Goal: Transaction & Acquisition: Download file/media

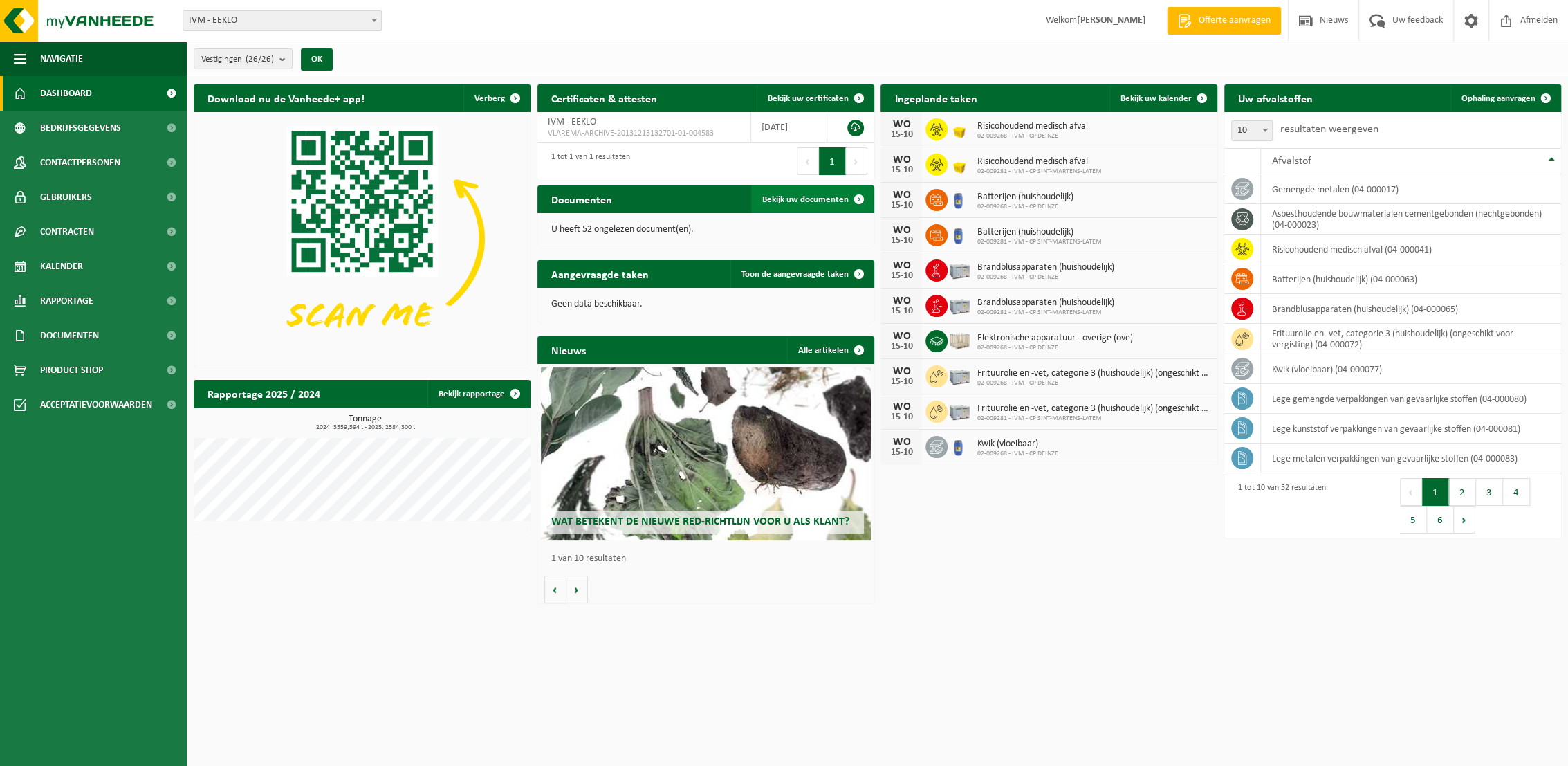
click at [816, 201] on span "Bekijk uw documenten" at bounding box center [805, 199] width 87 height 9
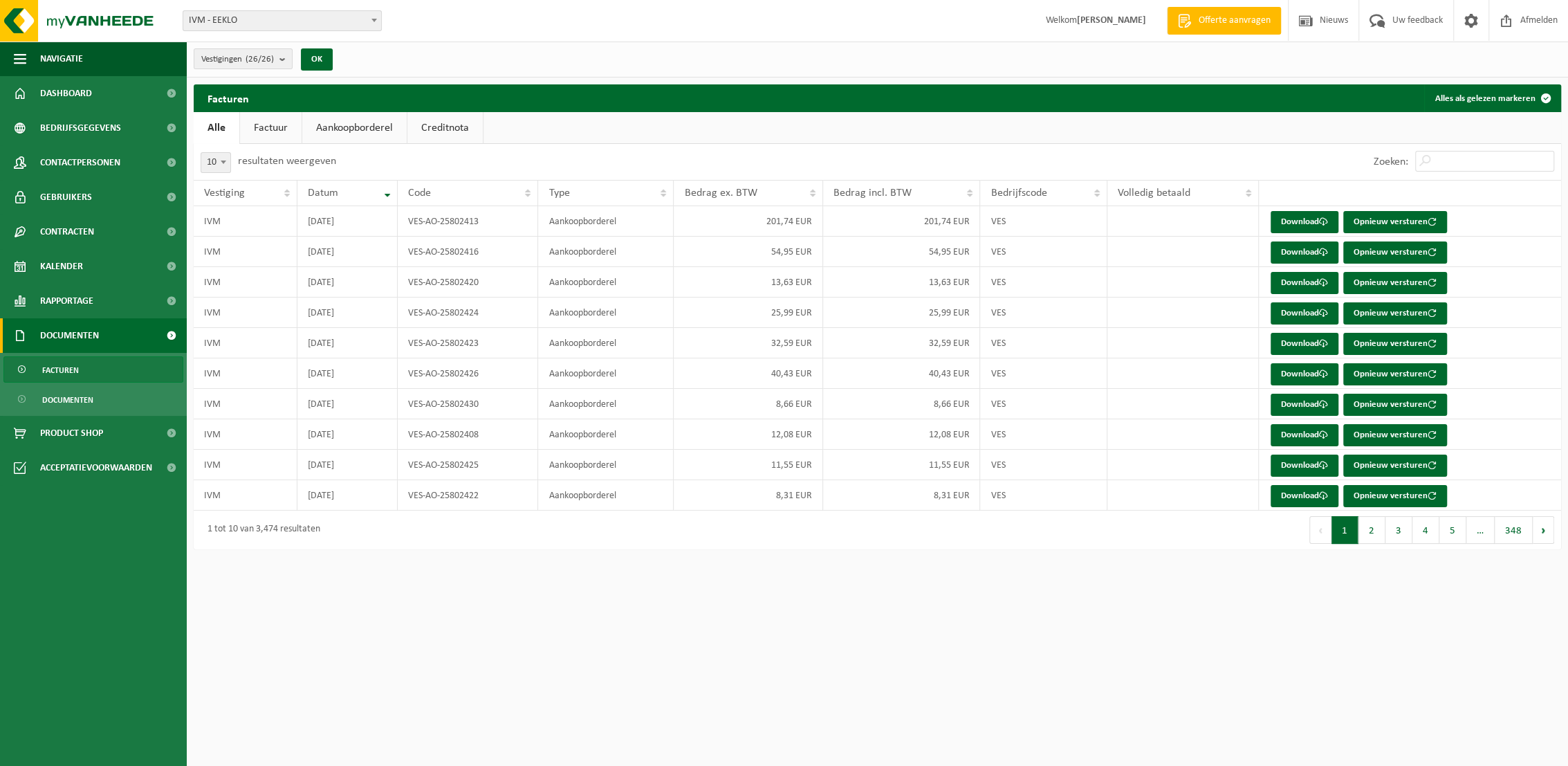
click at [264, 126] on link "Factuur" at bounding box center [270, 127] width 62 height 31
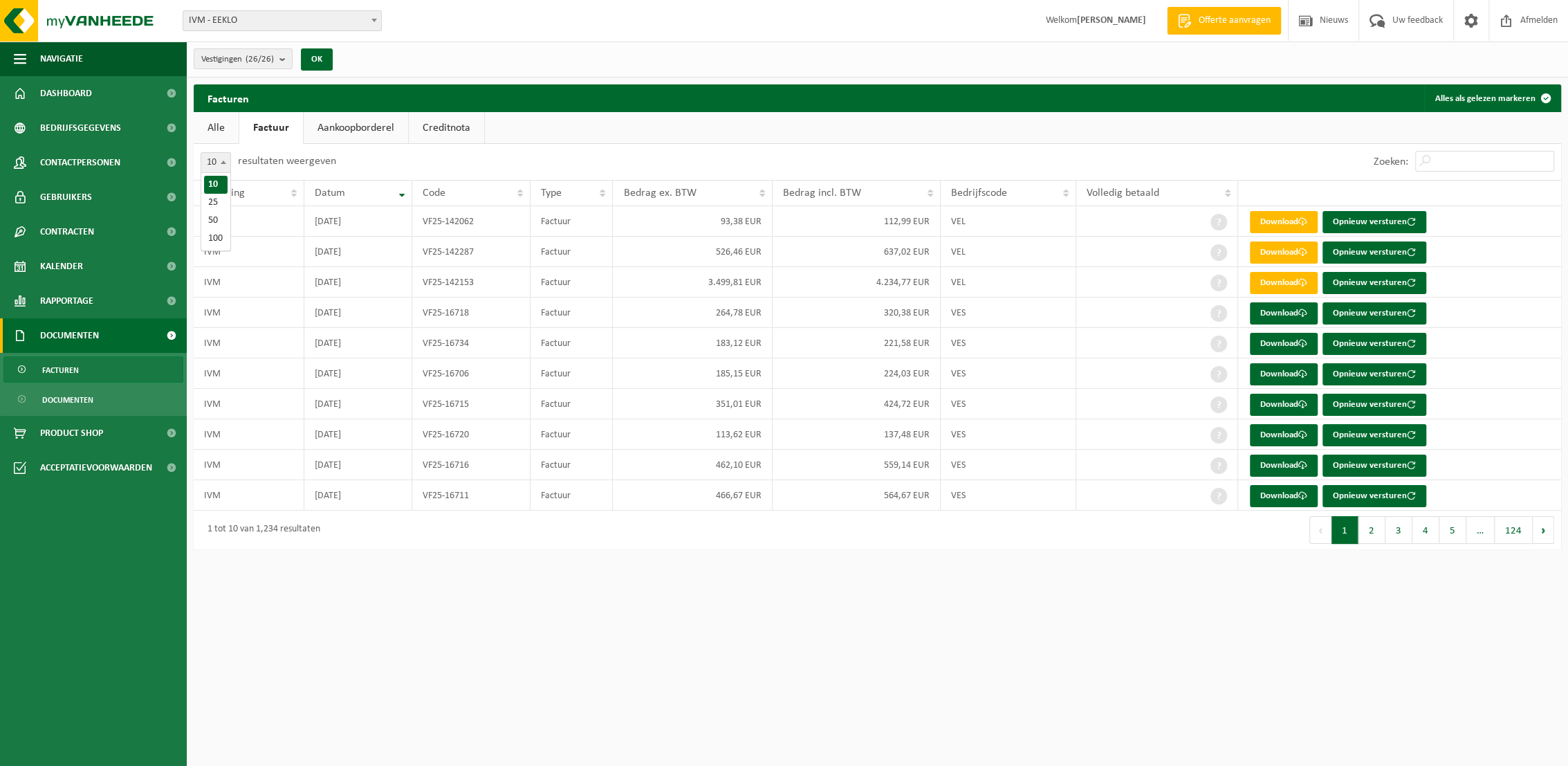
click at [222, 164] on span at bounding box center [223, 162] width 14 height 18
select select "25"
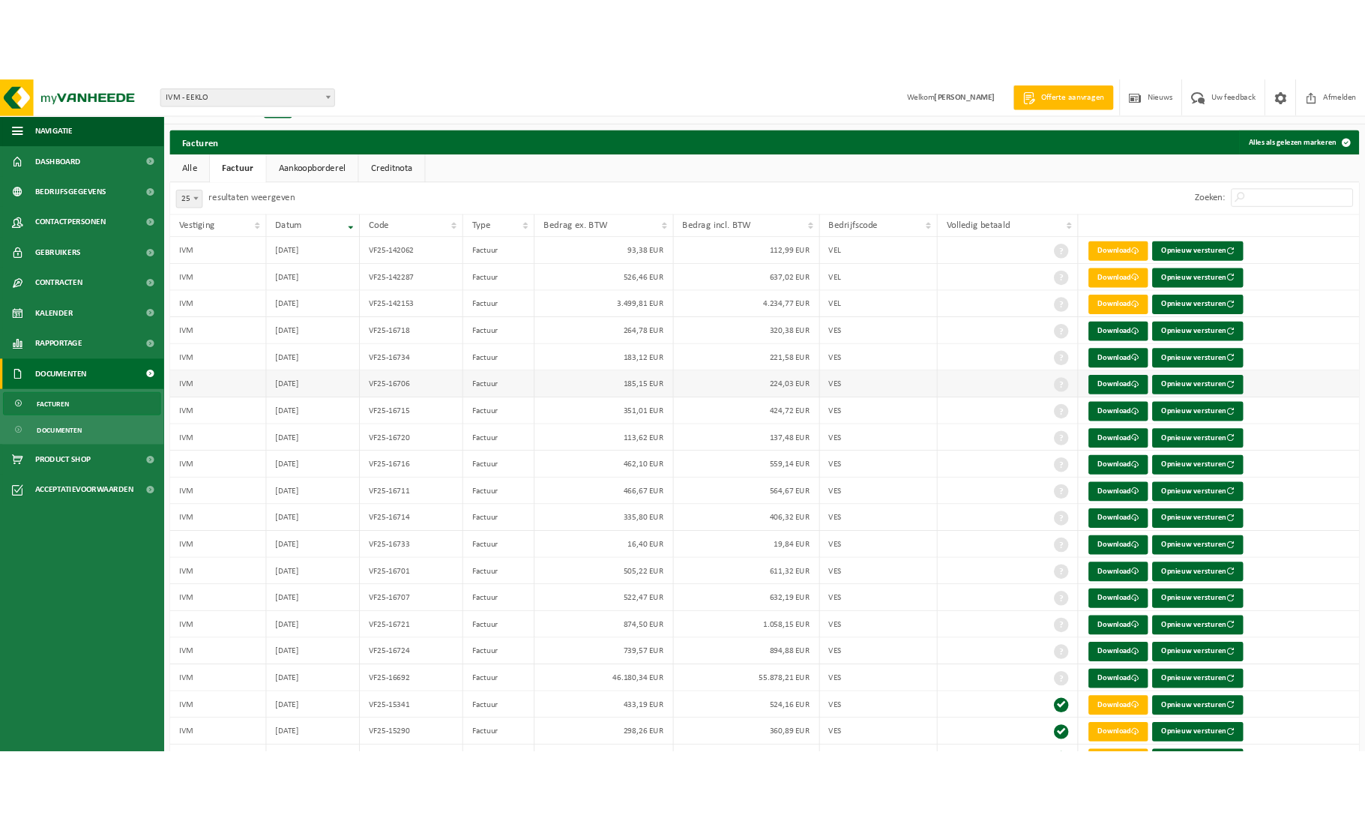
scroll to position [61, 0]
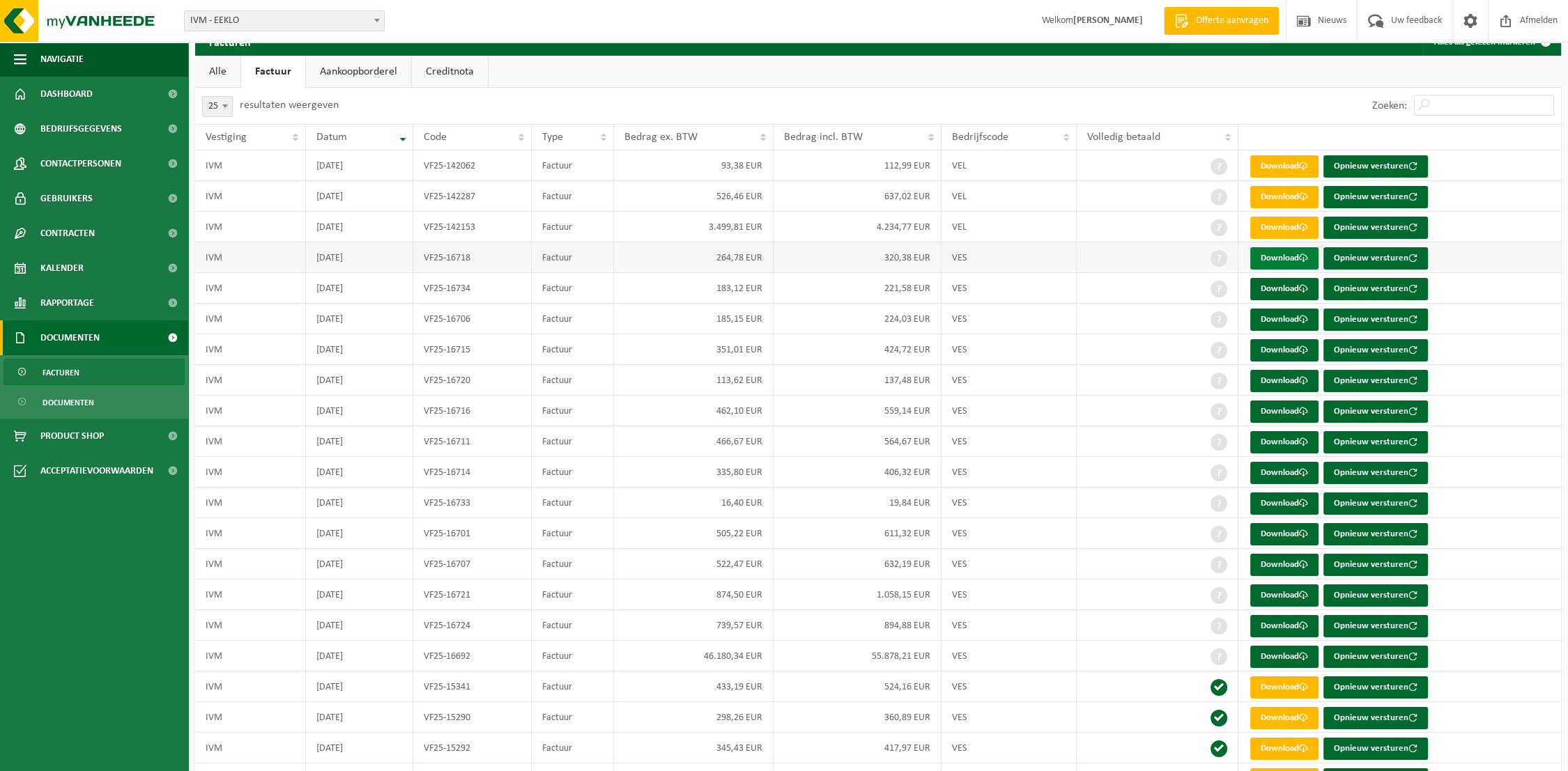
click at [1287, 255] on link "Download" at bounding box center [1284, 258] width 68 height 22
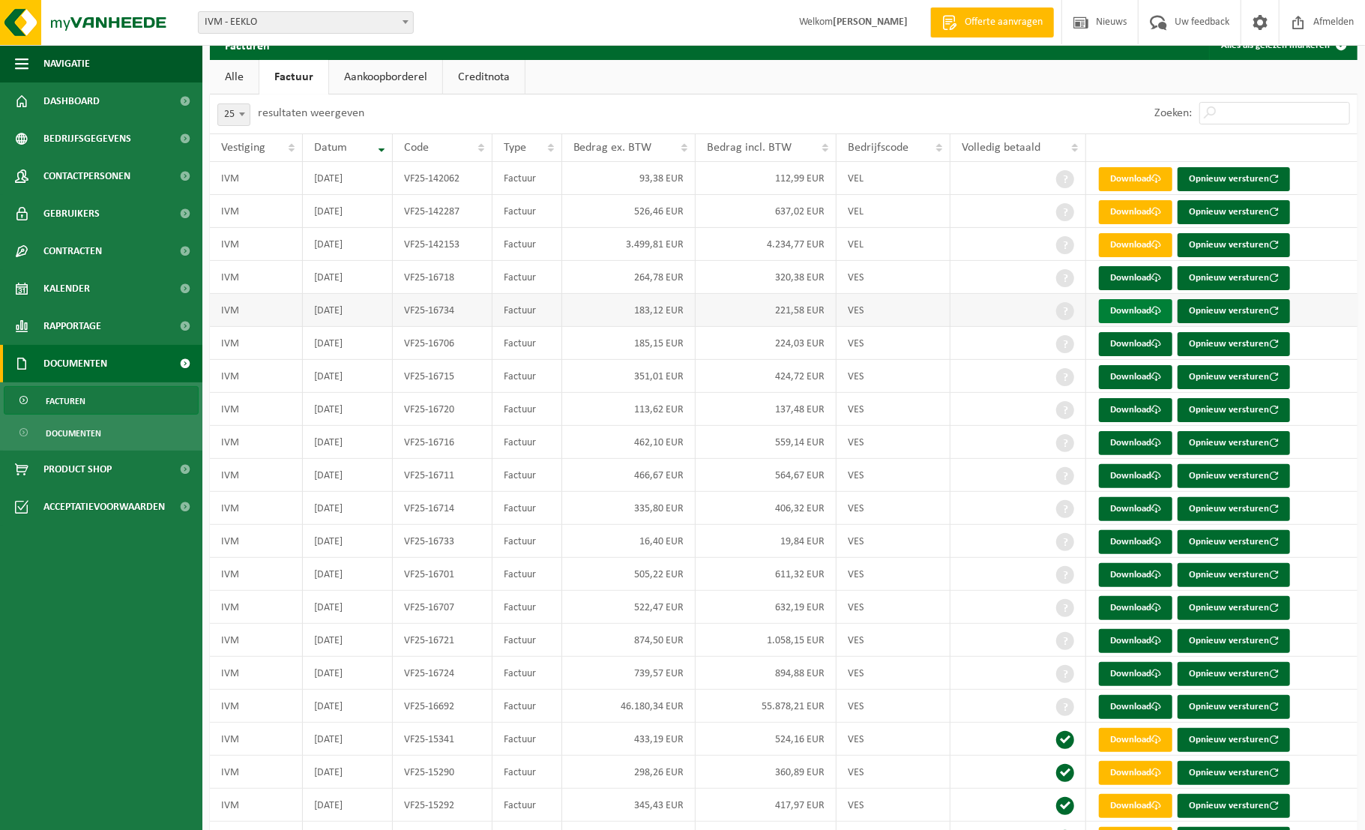
click at [1133, 313] on link "Download" at bounding box center [1135, 311] width 73 height 24
click at [1126, 346] on link "Download" at bounding box center [1135, 344] width 73 height 24
click at [1127, 373] on link "Download" at bounding box center [1135, 377] width 73 height 24
click at [1129, 410] on link "Download" at bounding box center [1135, 410] width 73 height 24
click at [1128, 447] on link "Download" at bounding box center [1135, 443] width 73 height 24
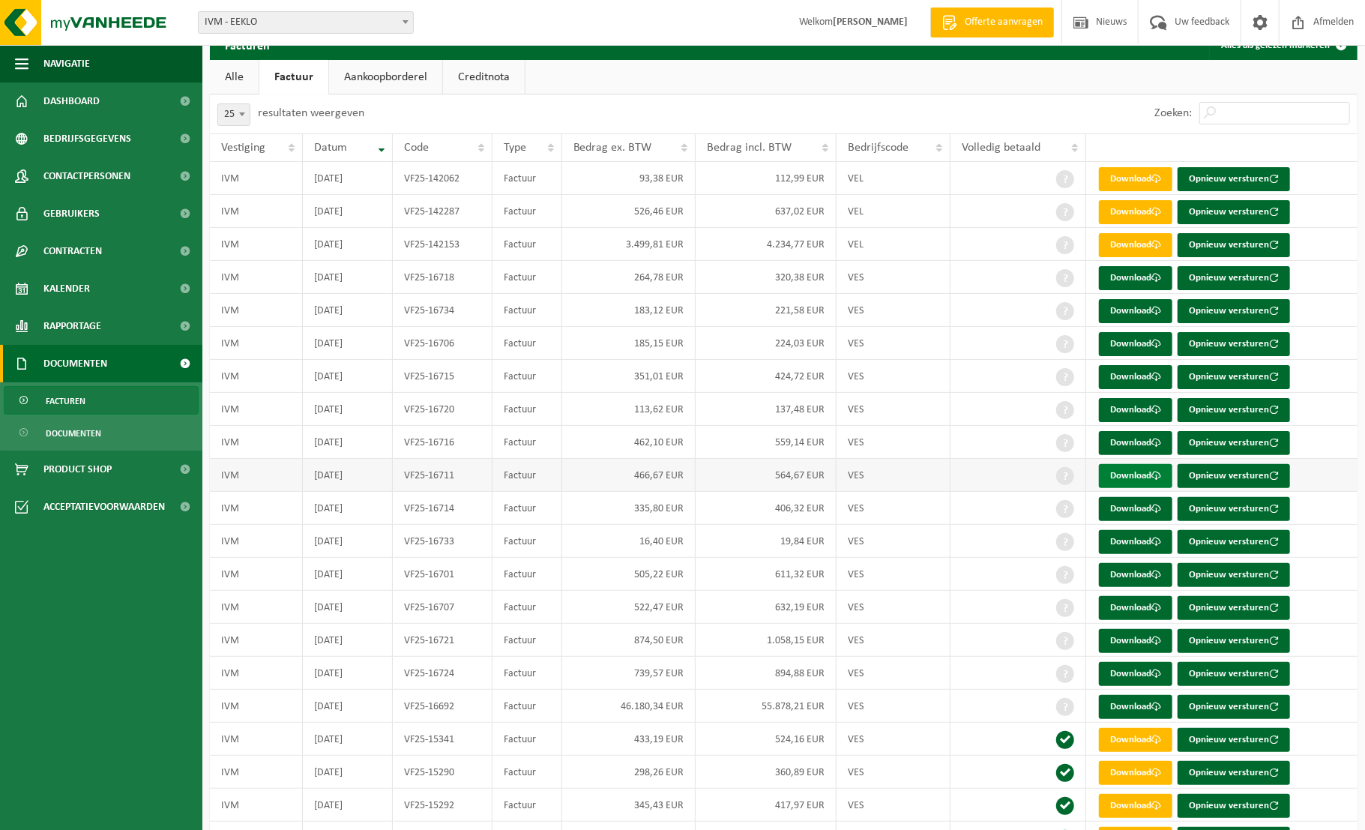
click at [1127, 478] on link "Download" at bounding box center [1135, 476] width 73 height 24
click at [1135, 511] on link "Download" at bounding box center [1135, 509] width 73 height 24
click at [1140, 544] on link "Download" at bounding box center [1135, 542] width 73 height 24
click at [1117, 572] on link "Download" at bounding box center [1135, 575] width 73 height 24
click at [1128, 602] on link "Download" at bounding box center [1135, 608] width 73 height 24
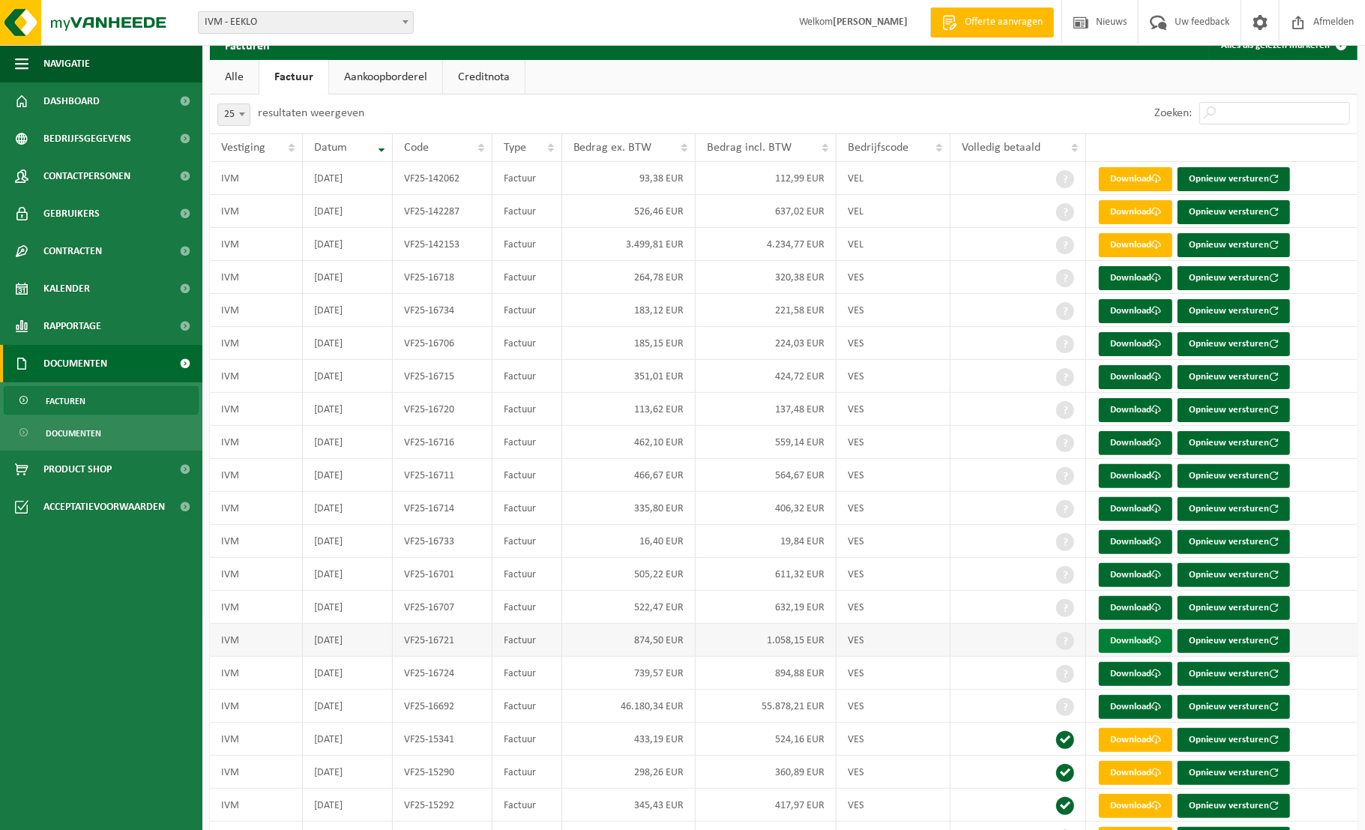
click at [1128, 637] on link "Download" at bounding box center [1135, 641] width 73 height 24
click at [1131, 667] on link "Download" at bounding box center [1135, 674] width 73 height 24
click at [1134, 709] on link "Download" at bounding box center [1135, 707] width 73 height 24
click at [65, 105] on span "Dashboard" at bounding box center [71, 100] width 56 height 37
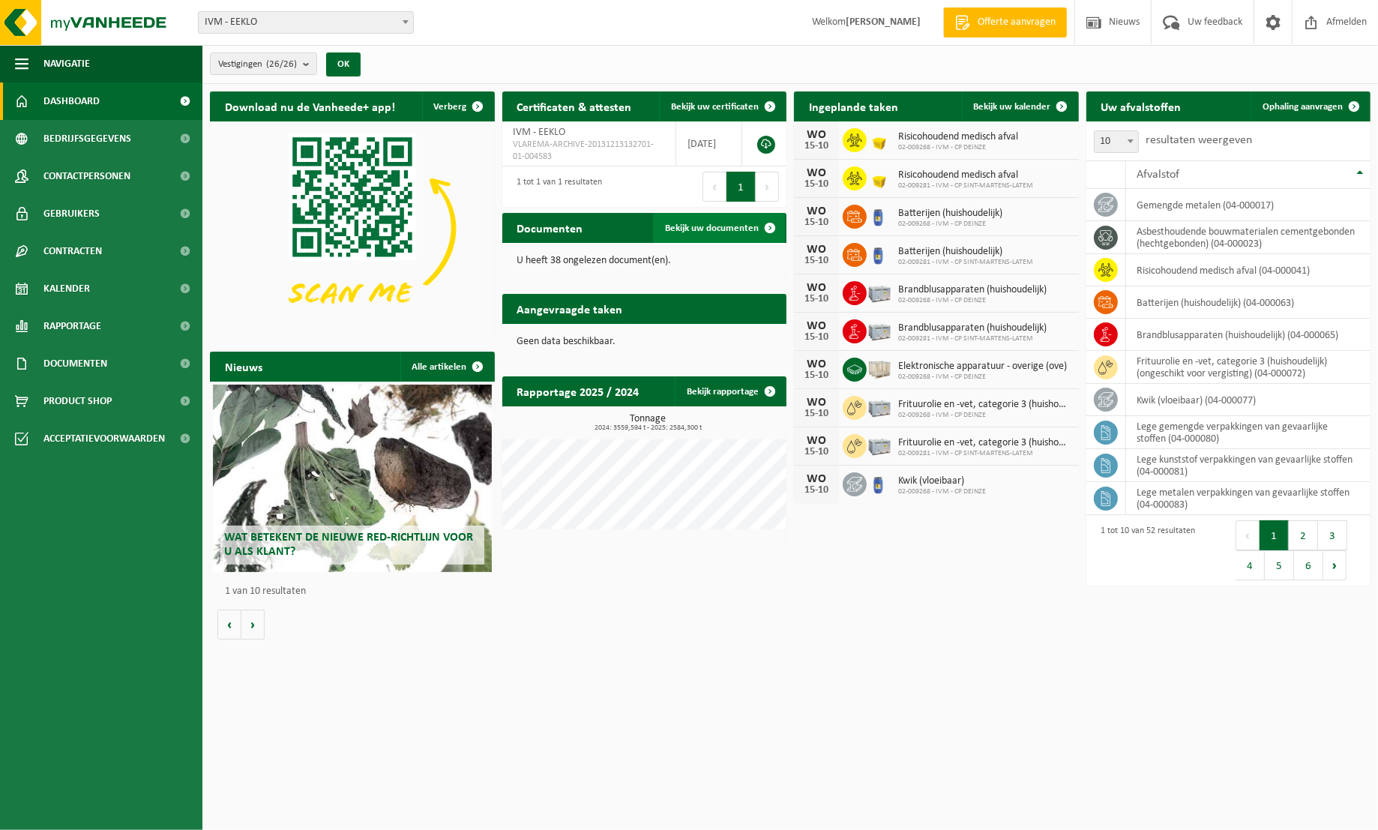
click at [708, 226] on span "Bekijk uw documenten" at bounding box center [712, 228] width 94 height 10
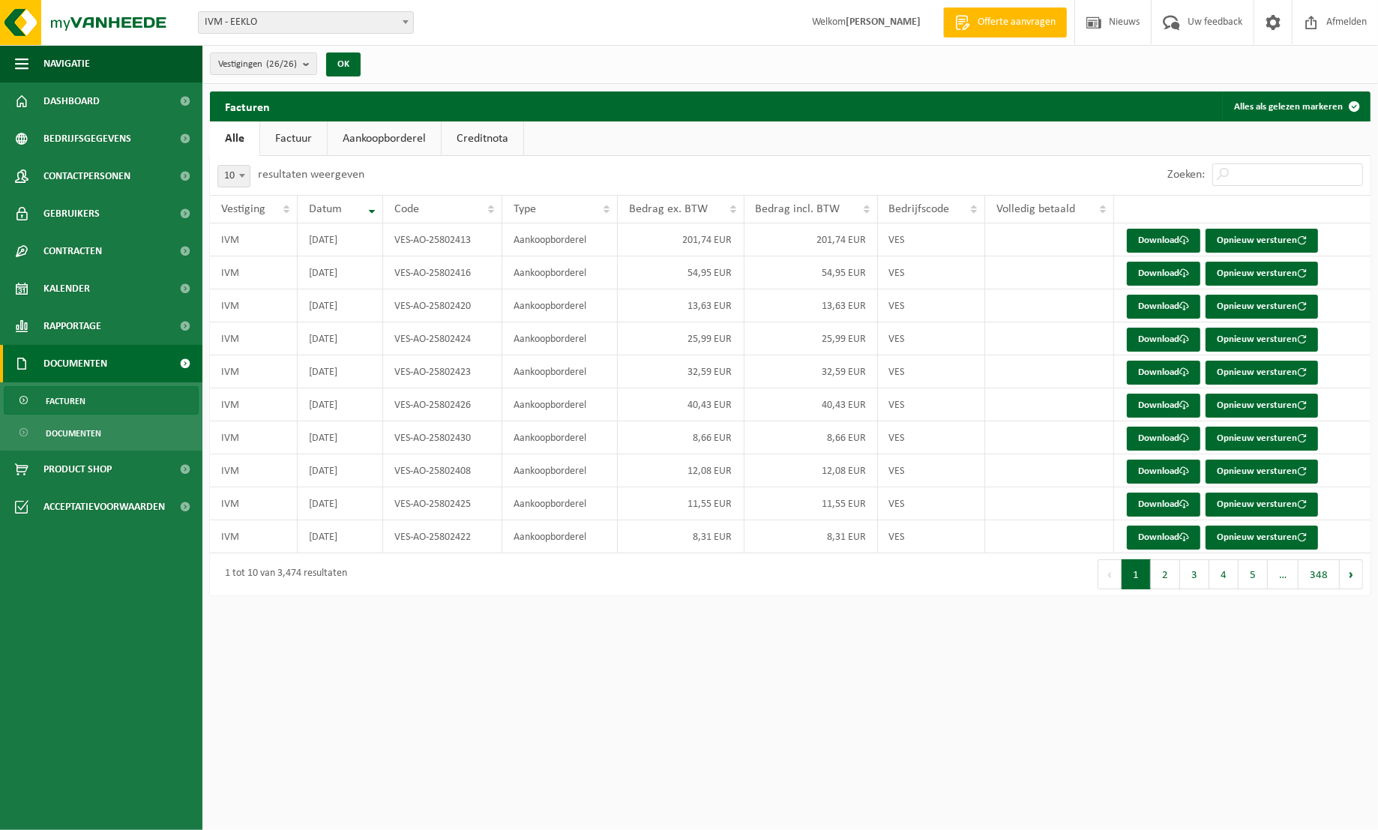
click at [390, 136] on link "Aankoopborderel" at bounding box center [384, 138] width 113 height 34
click at [249, 181] on span at bounding box center [242, 175] width 15 height 19
select select "50"
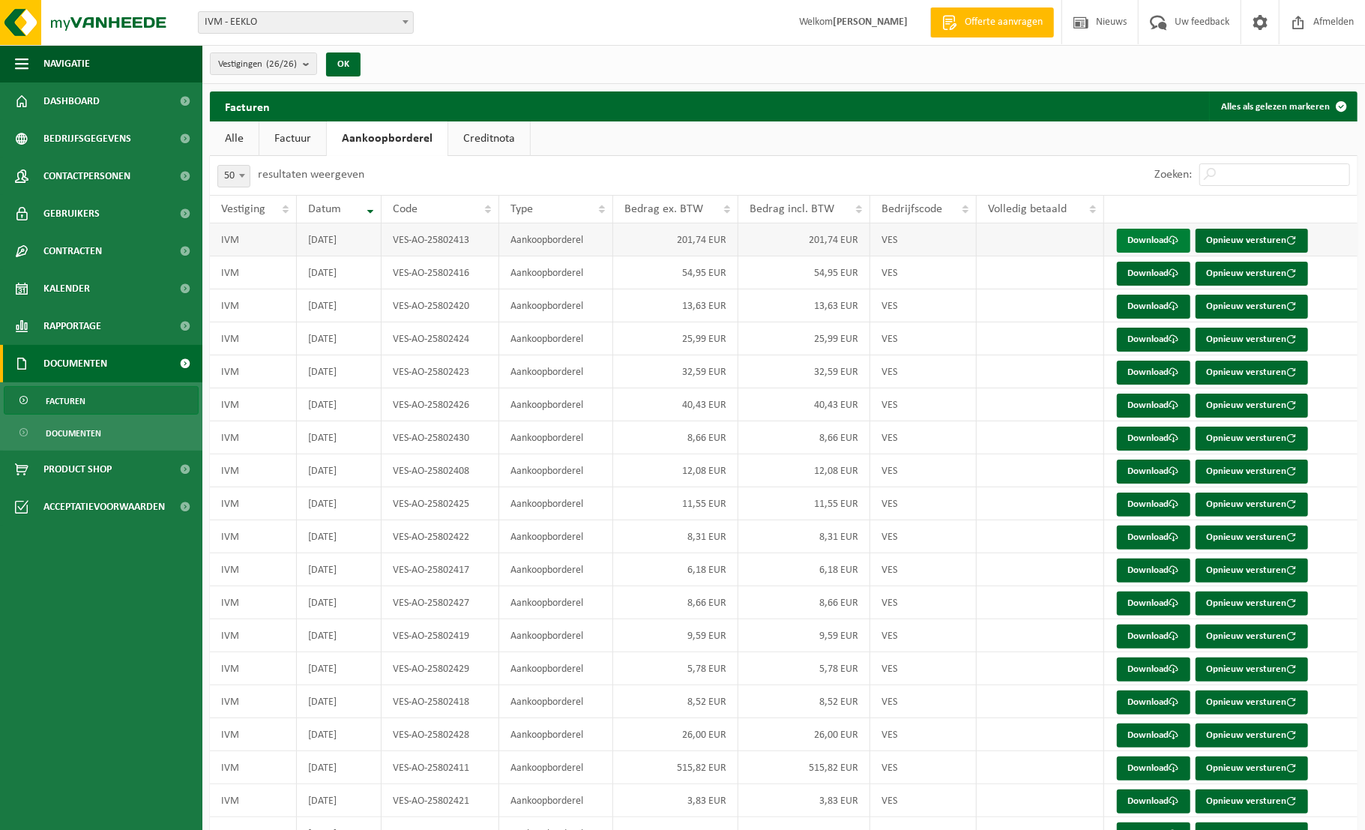
click at [1158, 235] on link "Download" at bounding box center [1153, 241] width 73 height 24
click at [1141, 273] on link "Download" at bounding box center [1153, 274] width 73 height 24
click at [1146, 304] on link "Download" at bounding box center [1153, 307] width 73 height 24
click at [1143, 337] on link "Download" at bounding box center [1153, 340] width 73 height 24
click at [1152, 372] on link "Download" at bounding box center [1153, 373] width 73 height 24
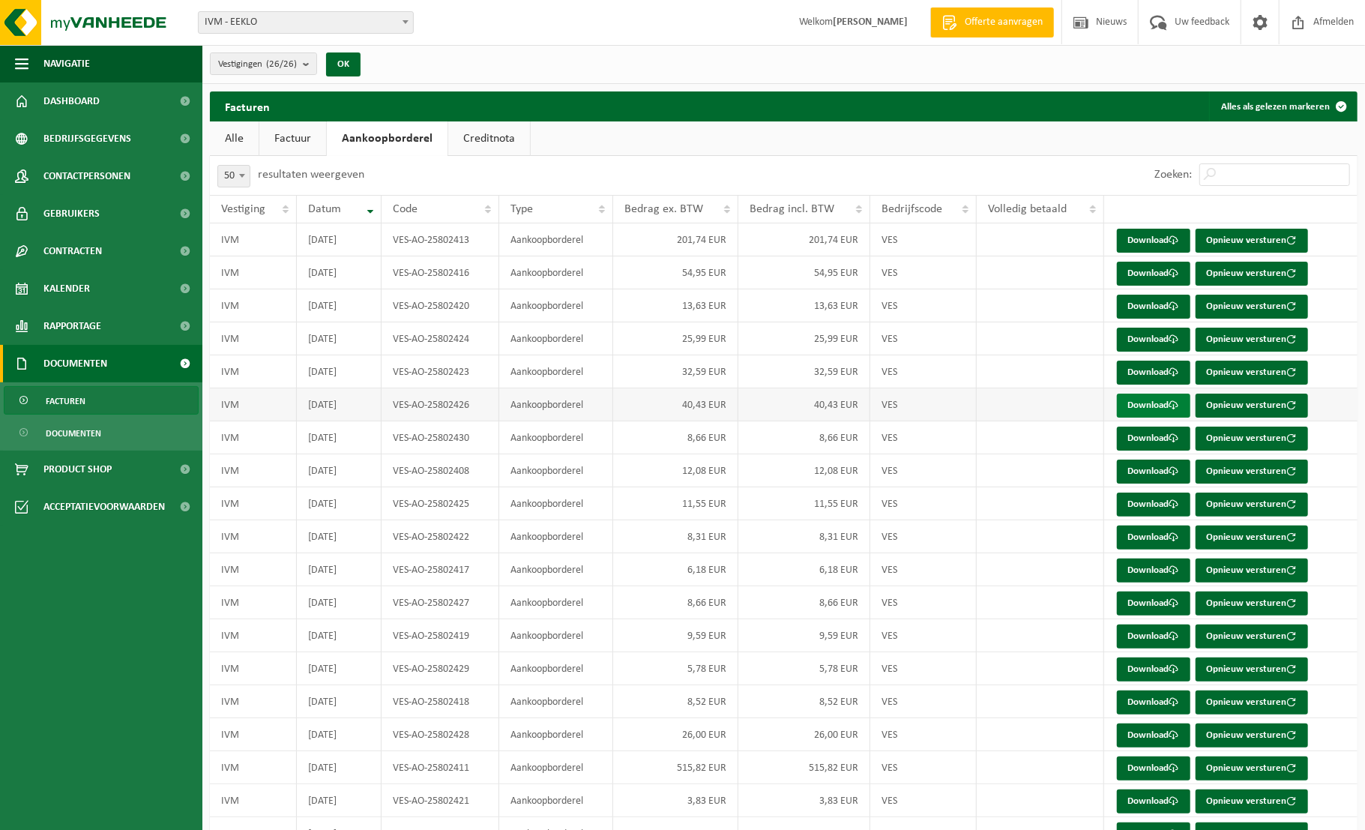
click at [1155, 408] on link "Download" at bounding box center [1153, 406] width 73 height 24
click at [1156, 436] on link "Download" at bounding box center [1153, 439] width 73 height 24
click at [1154, 473] on link "Download" at bounding box center [1153, 472] width 73 height 24
click at [1158, 499] on link "Download" at bounding box center [1153, 505] width 73 height 24
click at [1152, 538] on link "Download" at bounding box center [1153, 538] width 73 height 24
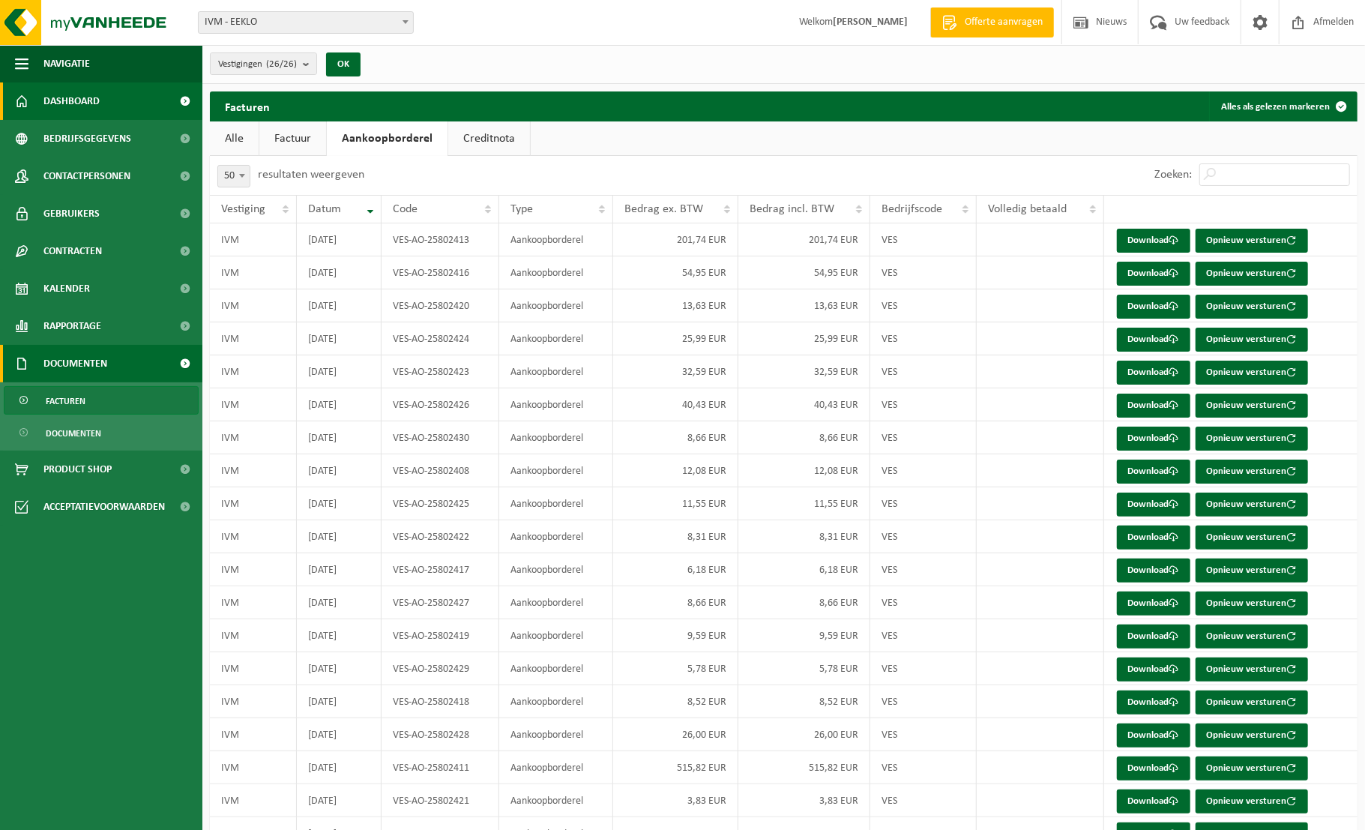
click at [108, 98] on link "Dashboard" at bounding box center [101, 100] width 202 height 37
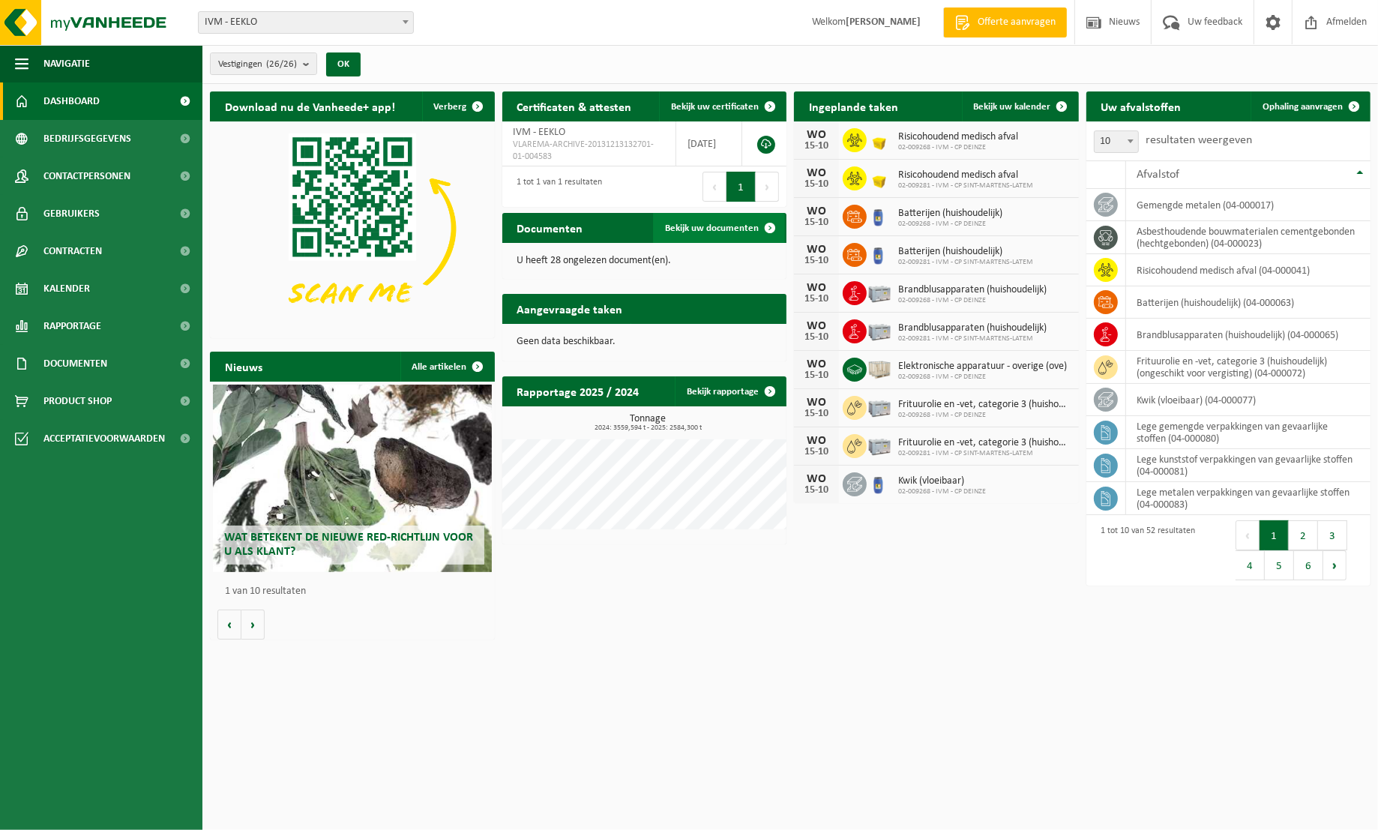
click at [745, 228] on span "Bekijk uw documenten" at bounding box center [712, 228] width 94 height 10
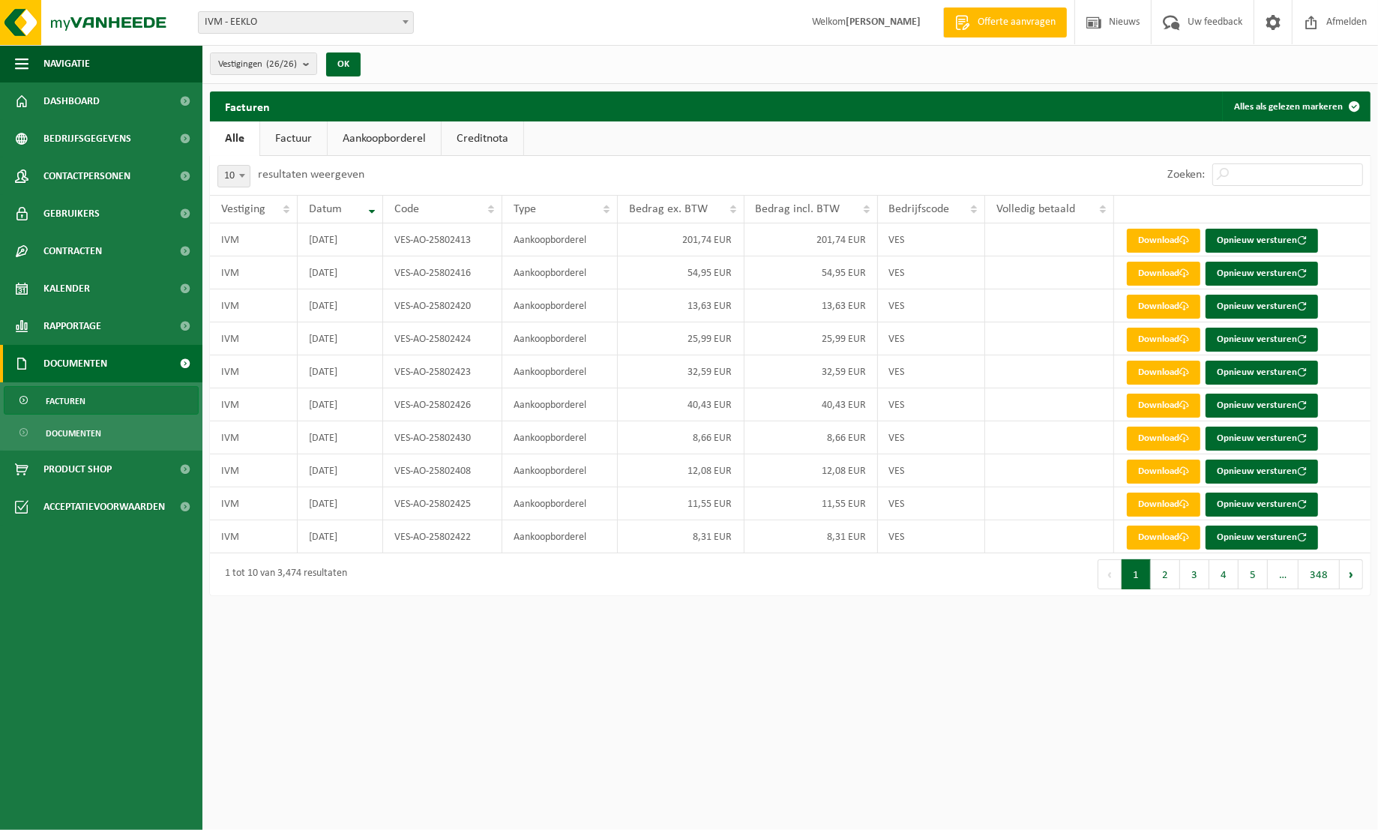
click at [384, 139] on link "Aankoopborderel" at bounding box center [384, 138] width 113 height 34
click at [241, 177] on b at bounding box center [242, 176] width 6 height 4
select select "50"
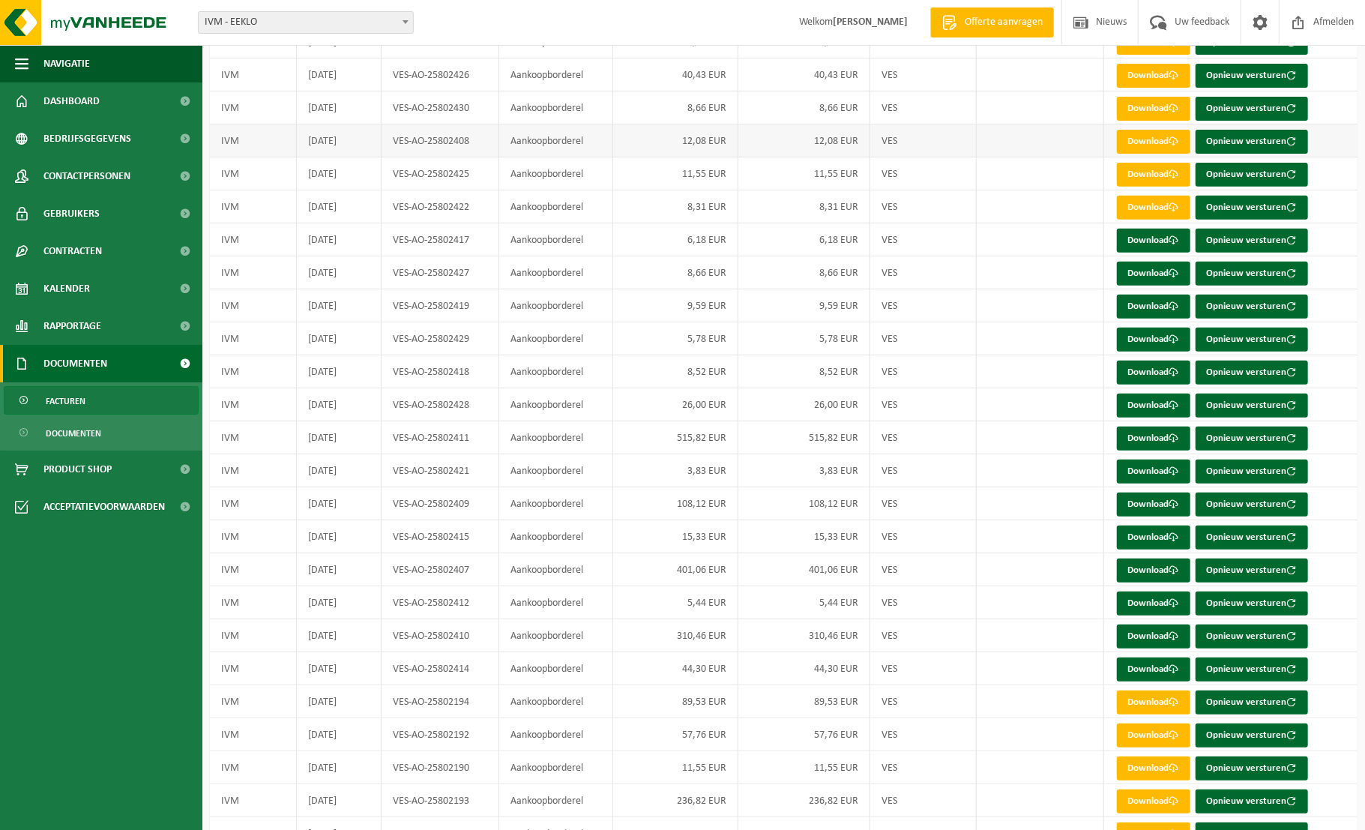
scroll to position [333, 0]
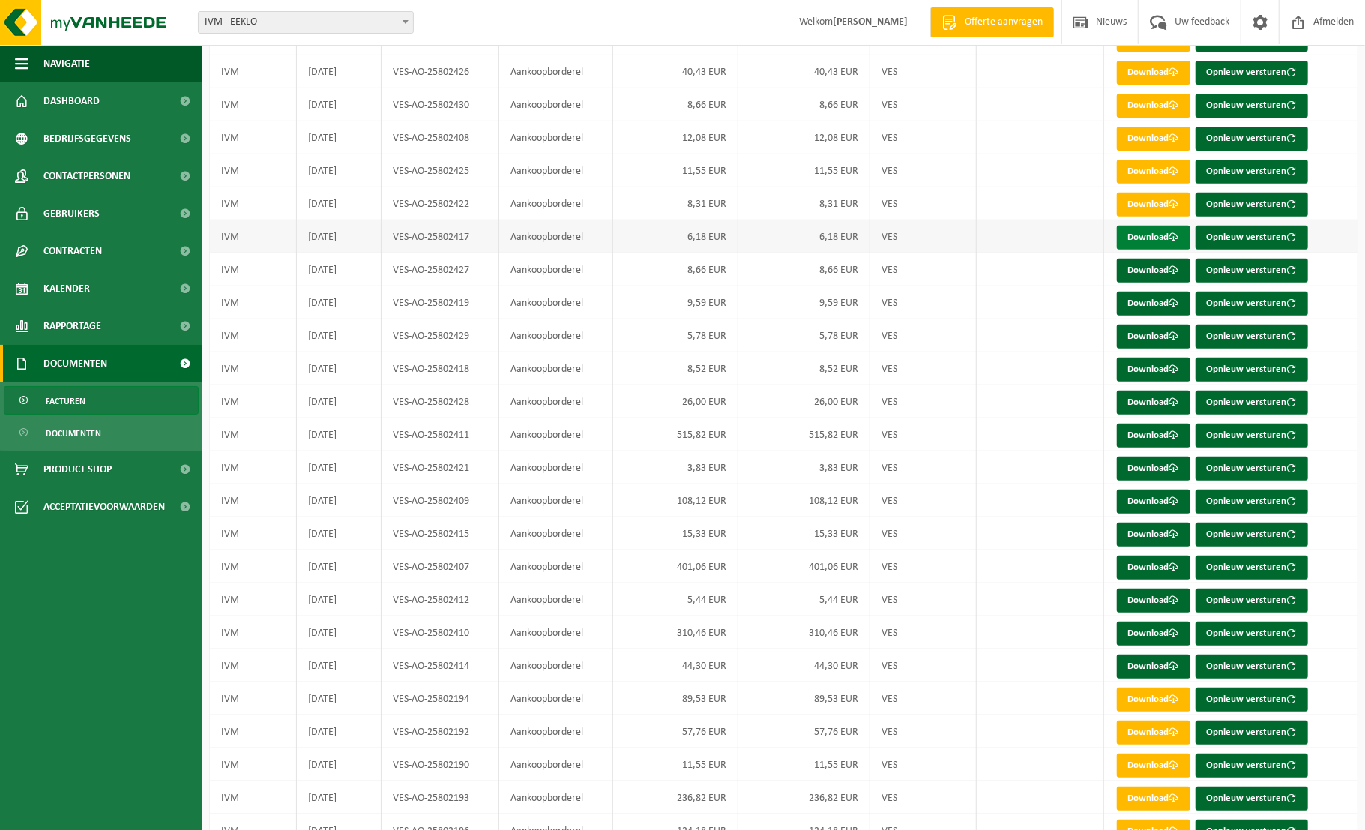
click at [1161, 234] on link "Download" at bounding box center [1153, 238] width 73 height 24
click at [1153, 270] on link "Download" at bounding box center [1153, 271] width 73 height 24
click at [1149, 301] on link "Download" at bounding box center [1153, 304] width 73 height 24
click at [1146, 330] on link "Download" at bounding box center [1153, 337] width 73 height 24
click at [1148, 369] on link "Download" at bounding box center [1153, 370] width 73 height 24
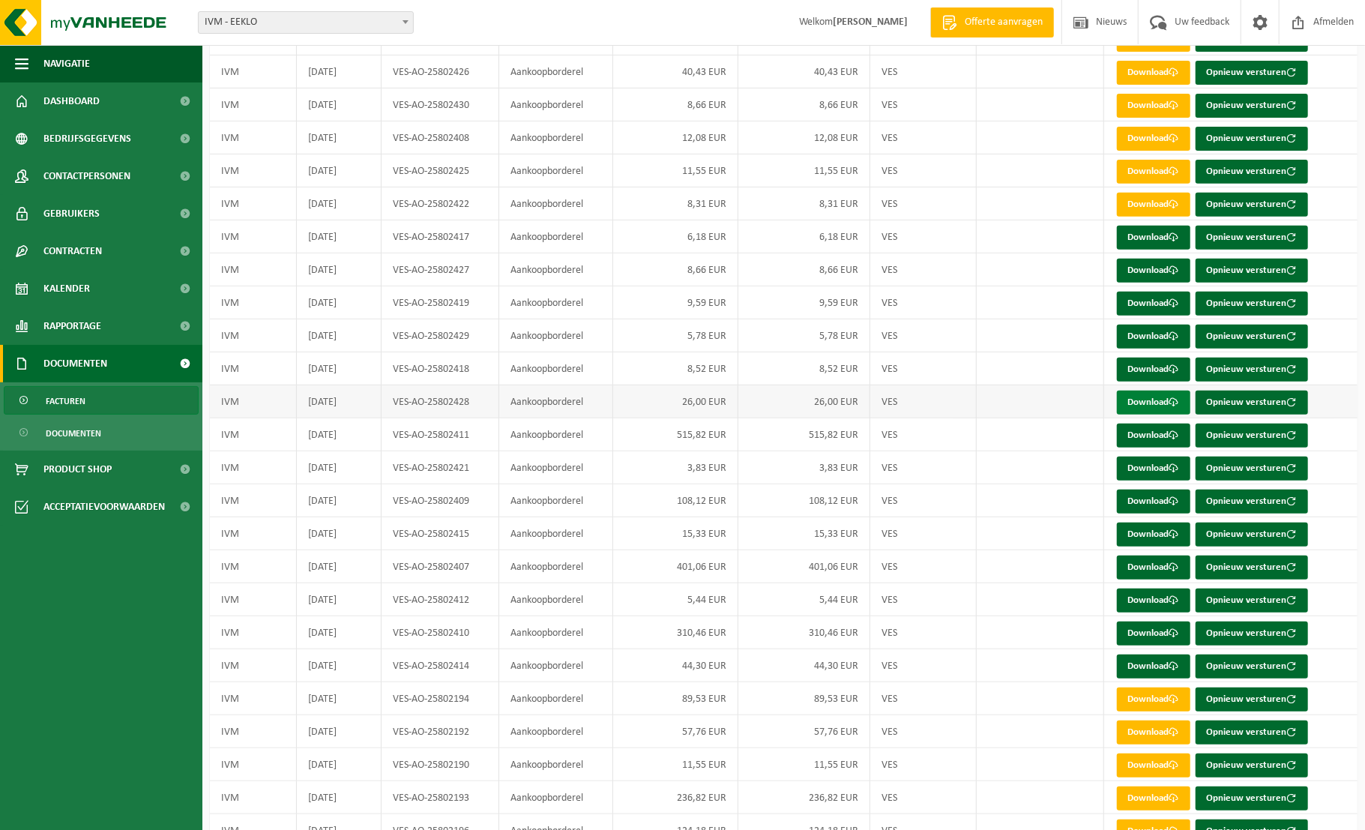
click at [1150, 401] on link "Download" at bounding box center [1153, 403] width 73 height 24
click at [1146, 437] on link "Download" at bounding box center [1153, 436] width 73 height 24
click at [1146, 468] on link "Download" at bounding box center [1153, 469] width 73 height 24
click at [1148, 504] on link "Download" at bounding box center [1153, 502] width 73 height 24
click at [1152, 537] on link "Download" at bounding box center [1153, 535] width 73 height 24
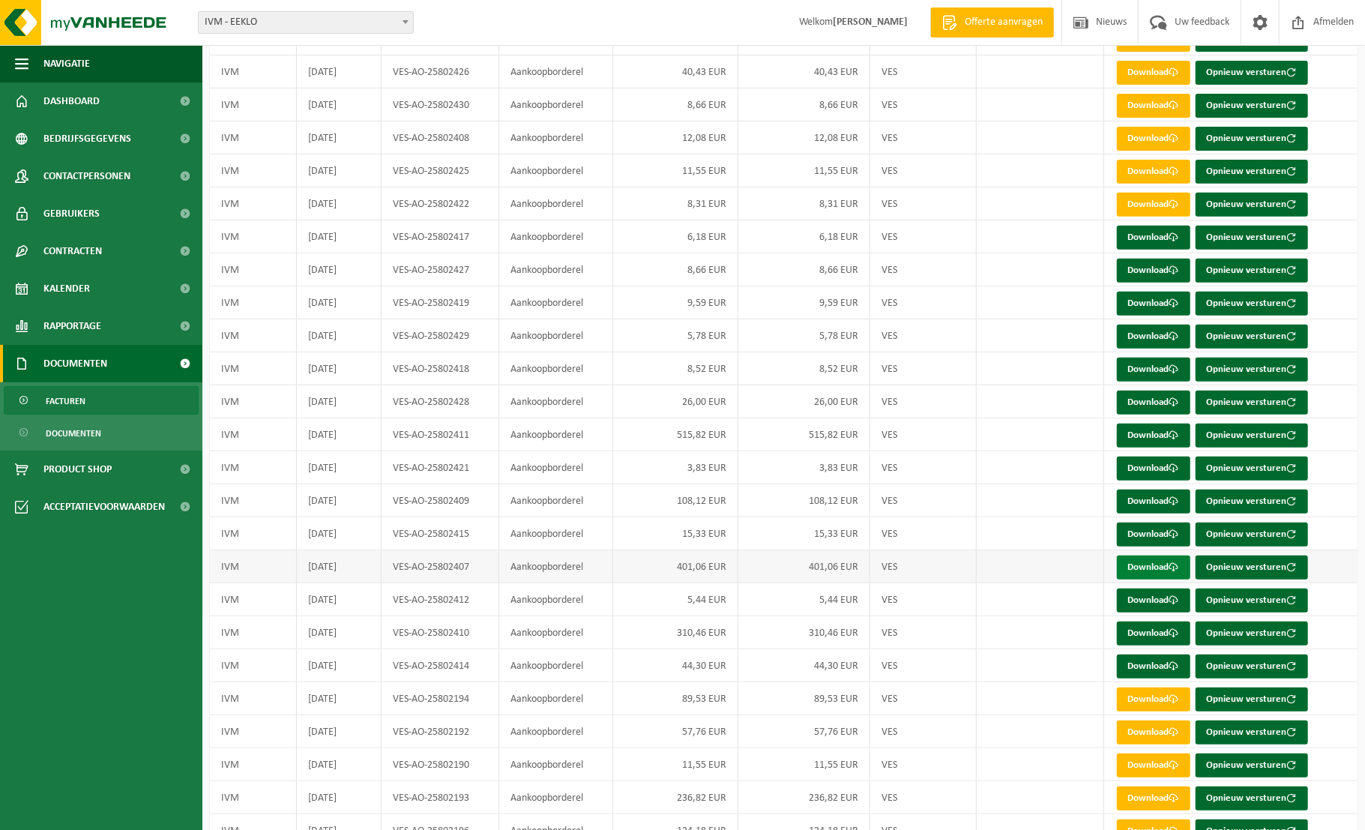
click at [1156, 566] on link "Download" at bounding box center [1153, 568] width 73 height 24
click at [1154, 597] on link "Download" at bounding box center [1153, 601] width 73 height 24
click at [1157, 628] on link "Download" at bounding box center [1153, 634] width 73 height 24
click at [1158, 663] on link "Download" at bounding box center [1153, 667] width 73 height 24
click at [79, 106] on span "Dashboard" at bounding box center [71, 100] width 56 height 37
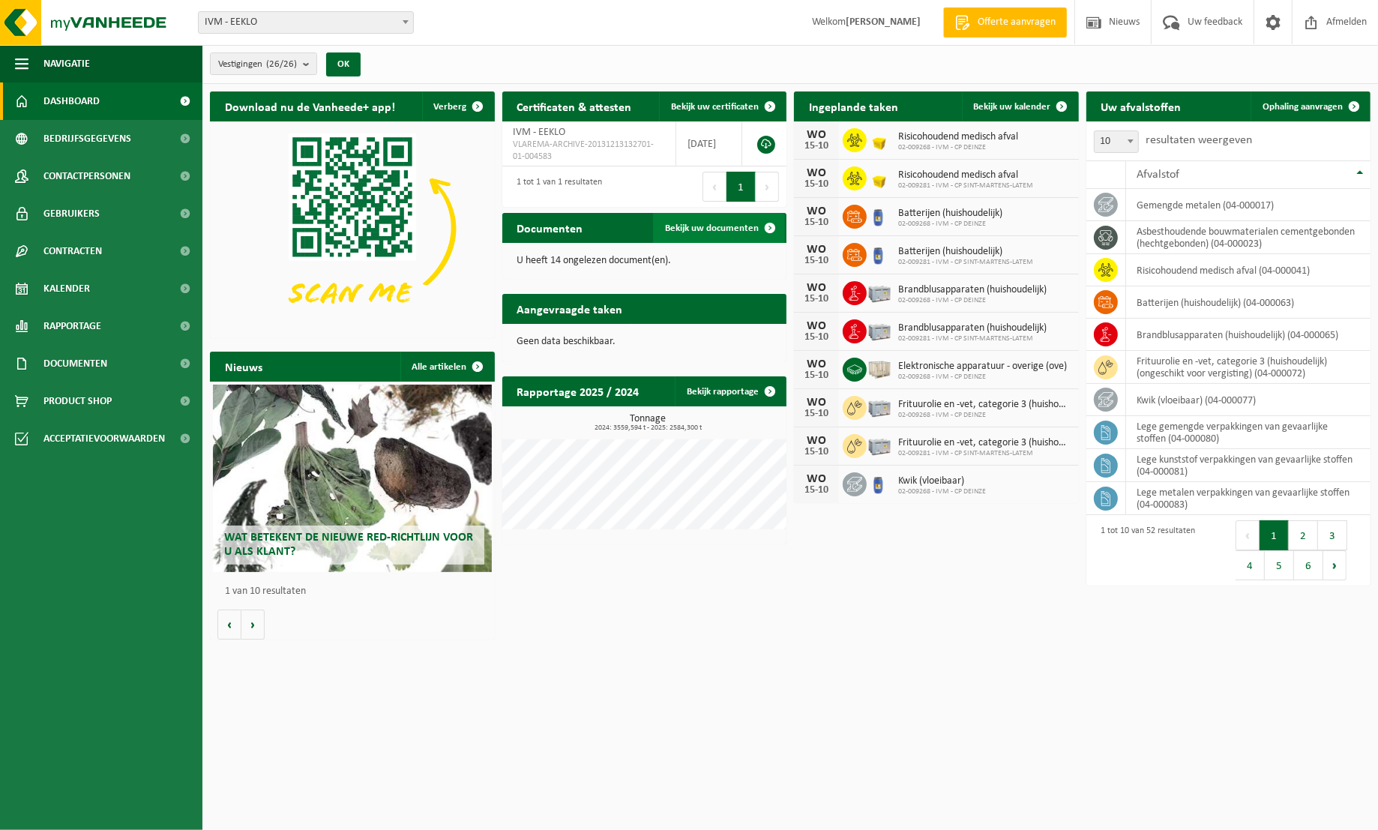
click at [721, 228] on span "Bekijk uw documenten" at bounding box center [712, 228] width 94 height 10
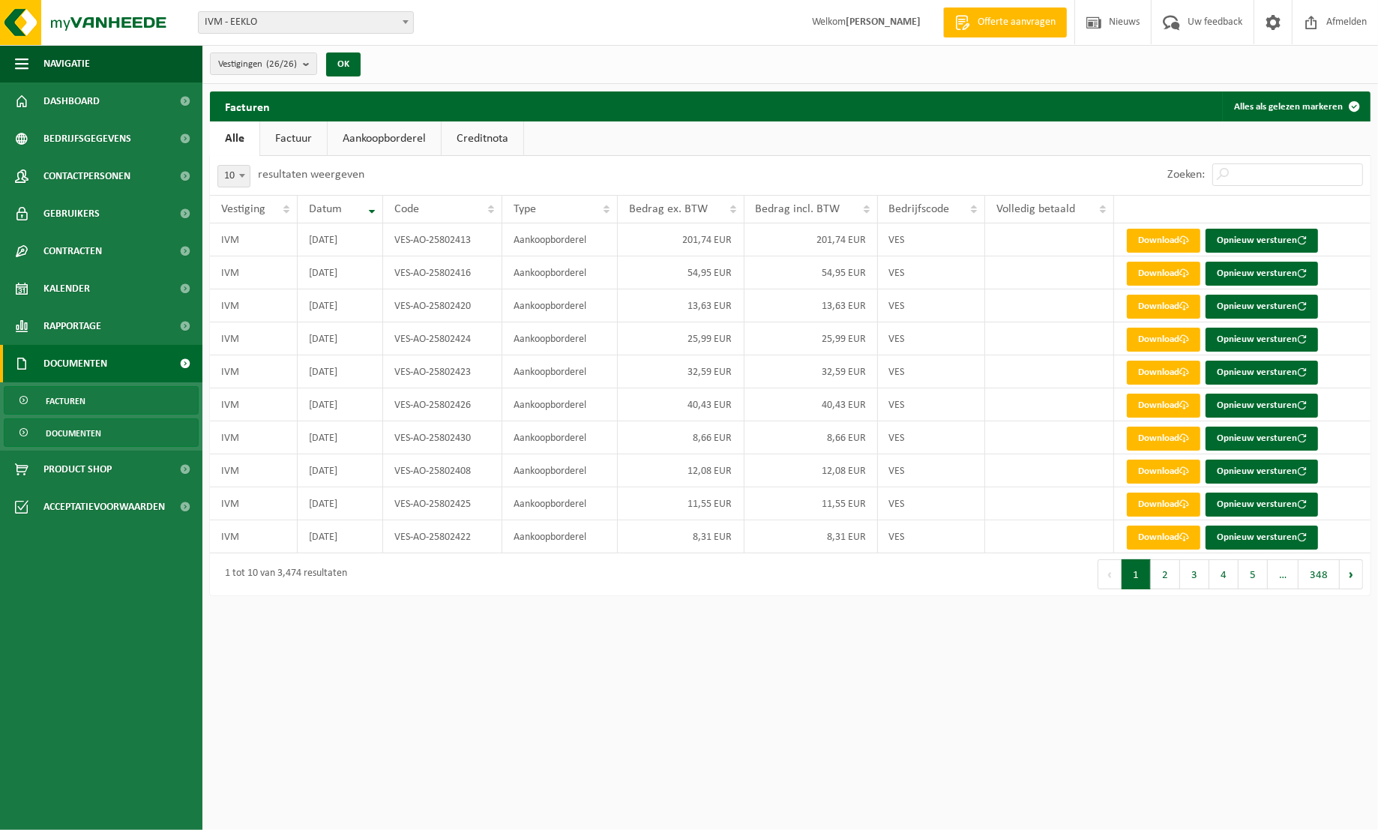
click at [89, 432] on span "Documenten" at bounding box center [73, 433] width 55 height 28
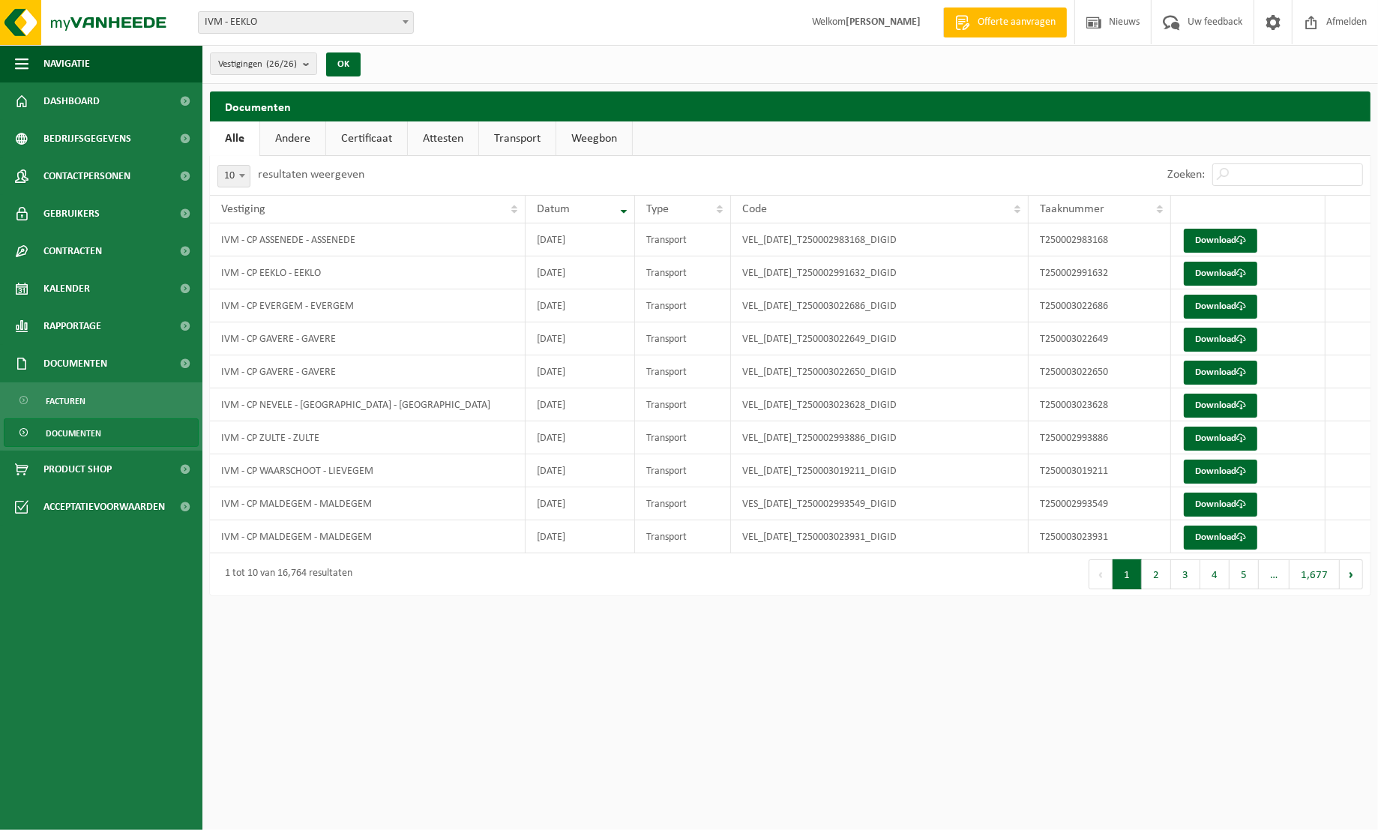
drag, startPoint x: 531, startPoint y: 139, endPoint x: 522, endPoint y: 148, distance: 12.2
click at [531, 141] on link "Transport" at bounding box center [517, 138] width 76 height 34
click at [247, 179] on span at bounding box center [242, 175] width 15 height 19
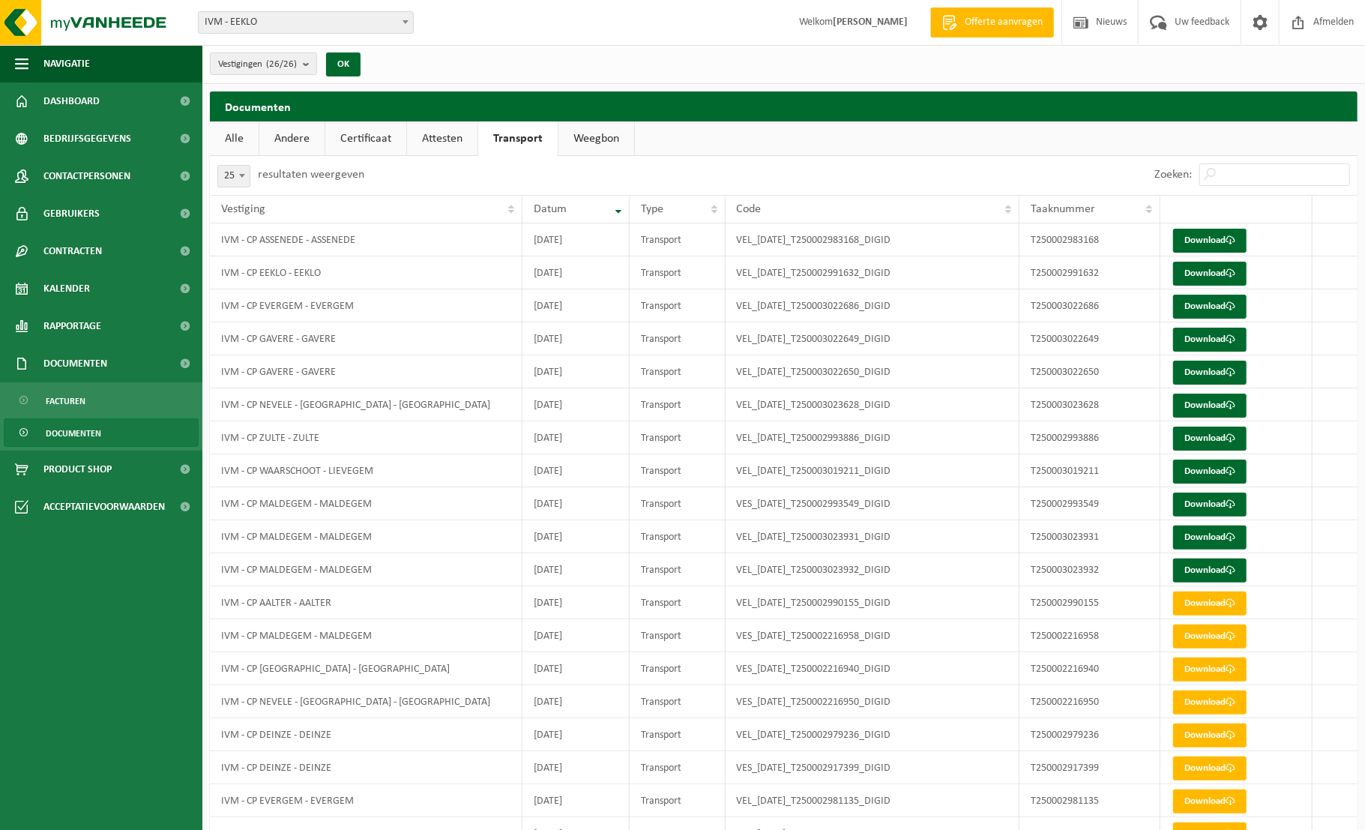
click at [242, 179] on span at bounding box center [242, 175] width 15 height 19
select select "100"
click at [1207, 238] on link "Download" at bounding box center [1209, 241] width 73 height 24
click at [1203, 276] on link "Download" at bounding box center [1209, 274] width 73 height 24
click at [1212, 307] on link "Download" at bounding box center [1209, 307] width 73 height 24
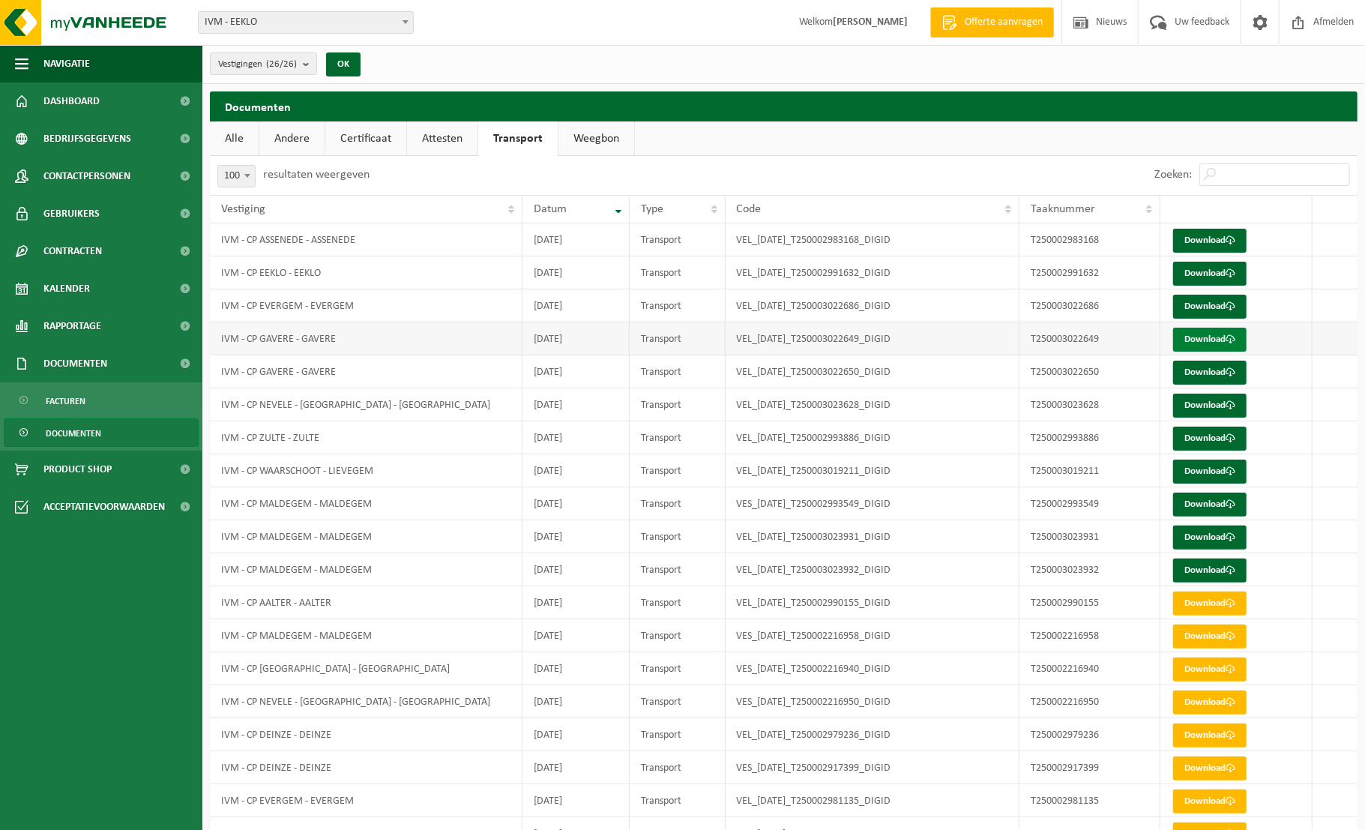
click at [1210, 342] on link "Download" at bounding box center [1209, 340] width 73 height 24
click at [1212, 373] on link "Download" at bounding box center [1209, 373] width 73 height 24
click at [1208, 406] on link "Download" at bounding box center [1209, 406] width 73 height 24
click at [1215, 435] on link "Download" at bounding box center [1209, 439] width 73 height 24
click at [1215, 474] on link "Download" at bounding box center [1209, 472] width 73 height 24
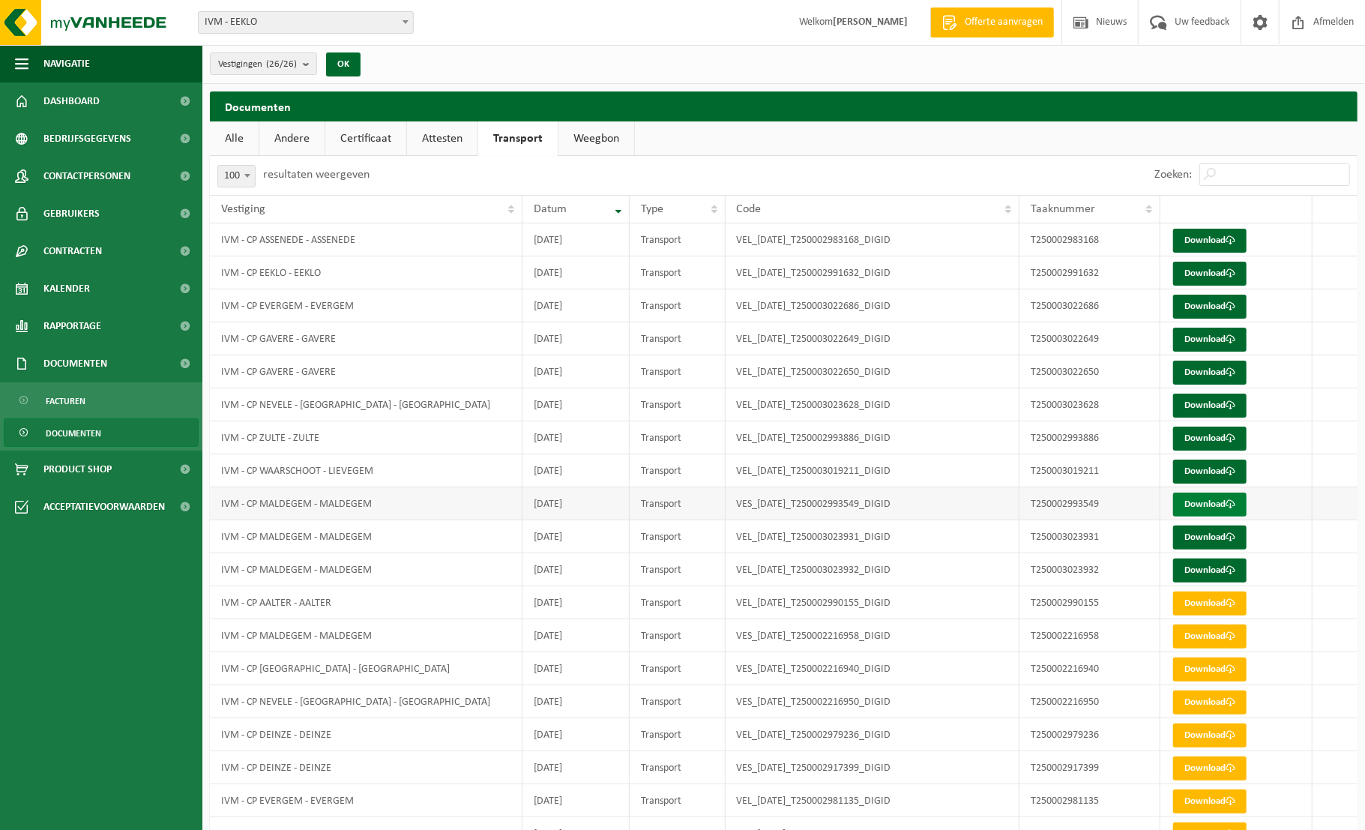
click at [1213, 506] on link "Download" at bounding box center [1209, 505] width 73 height 24
click at [1218, 533] on link "Download" at bounding box center [1209, 538] width 73 height 24
click at [1224, 570] on link "Download" at bounding box center [1209, 571] width 73 height 24
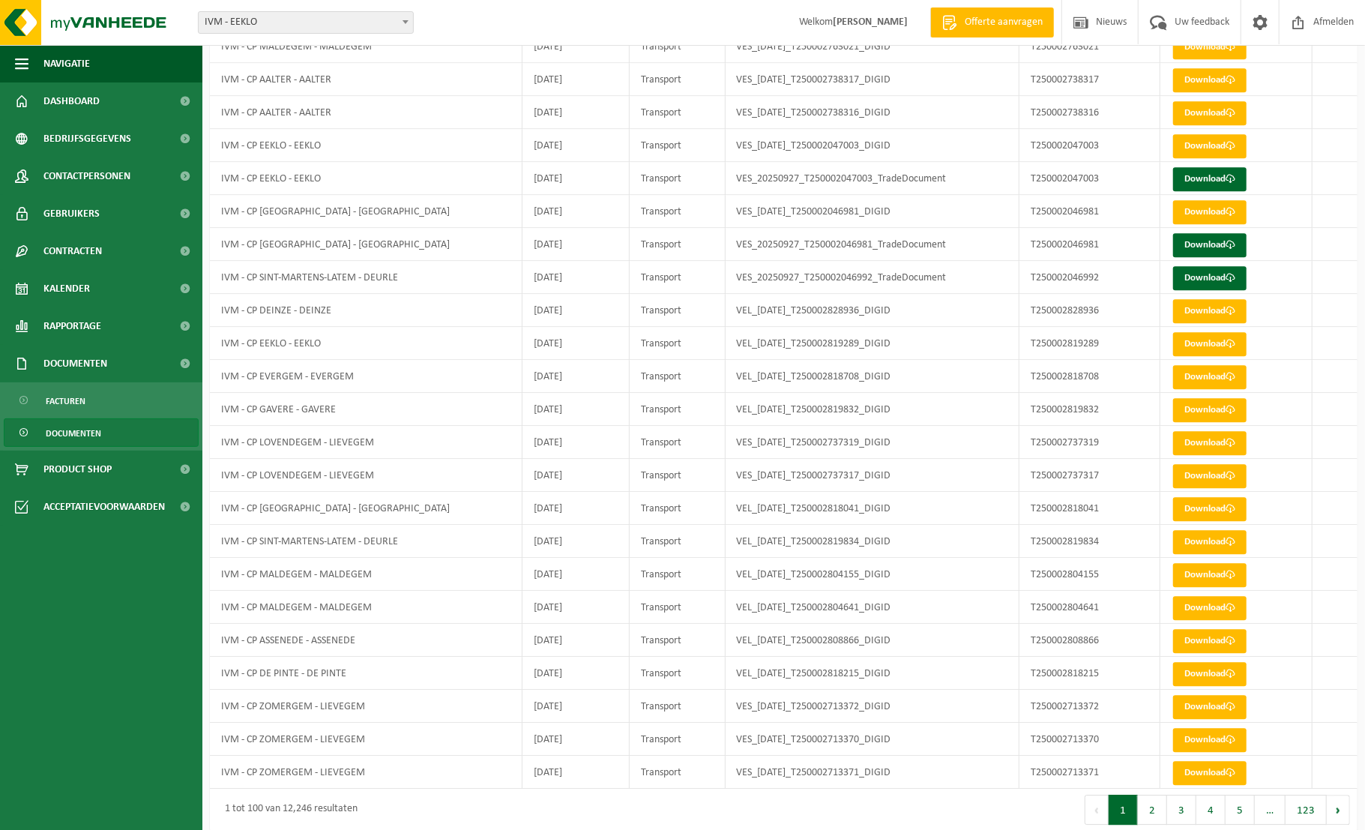
scroll to position [2741, 0]
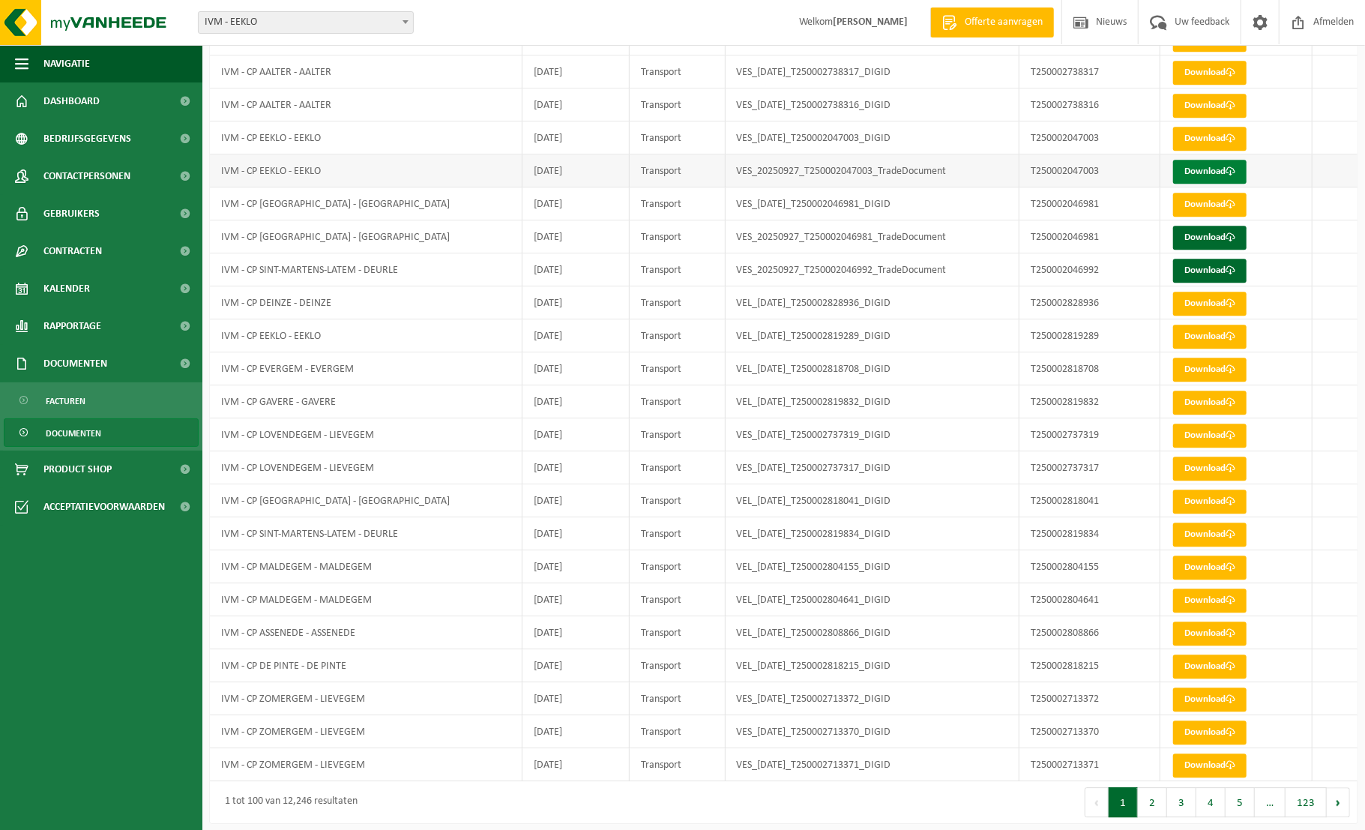
click at [1210, 163] on link "Download" at bounding box center [1209, 172] width 73 height 24
click at [1213, 232] on link "Download" at bounding box center [1209, 238] width 73 height 24
click at [1212, 266] on link "Download" at bounding box center [1209, 271] width 73 height 24
click at [51, 108] on span "Dashboard" at bounding box center [71, 100] width 56 height 37
